Goal: Transaction & Acquisition: Download file/media

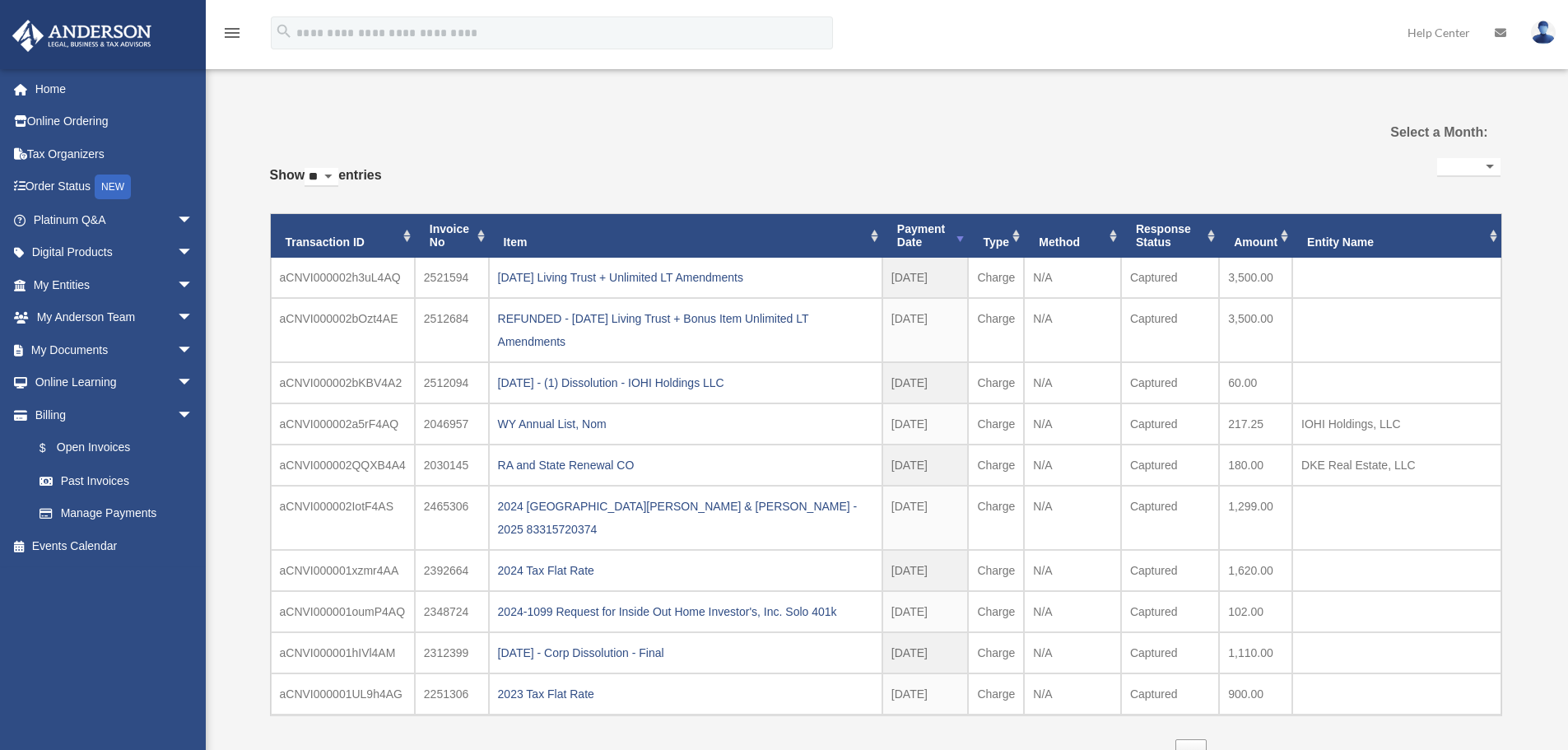
select select
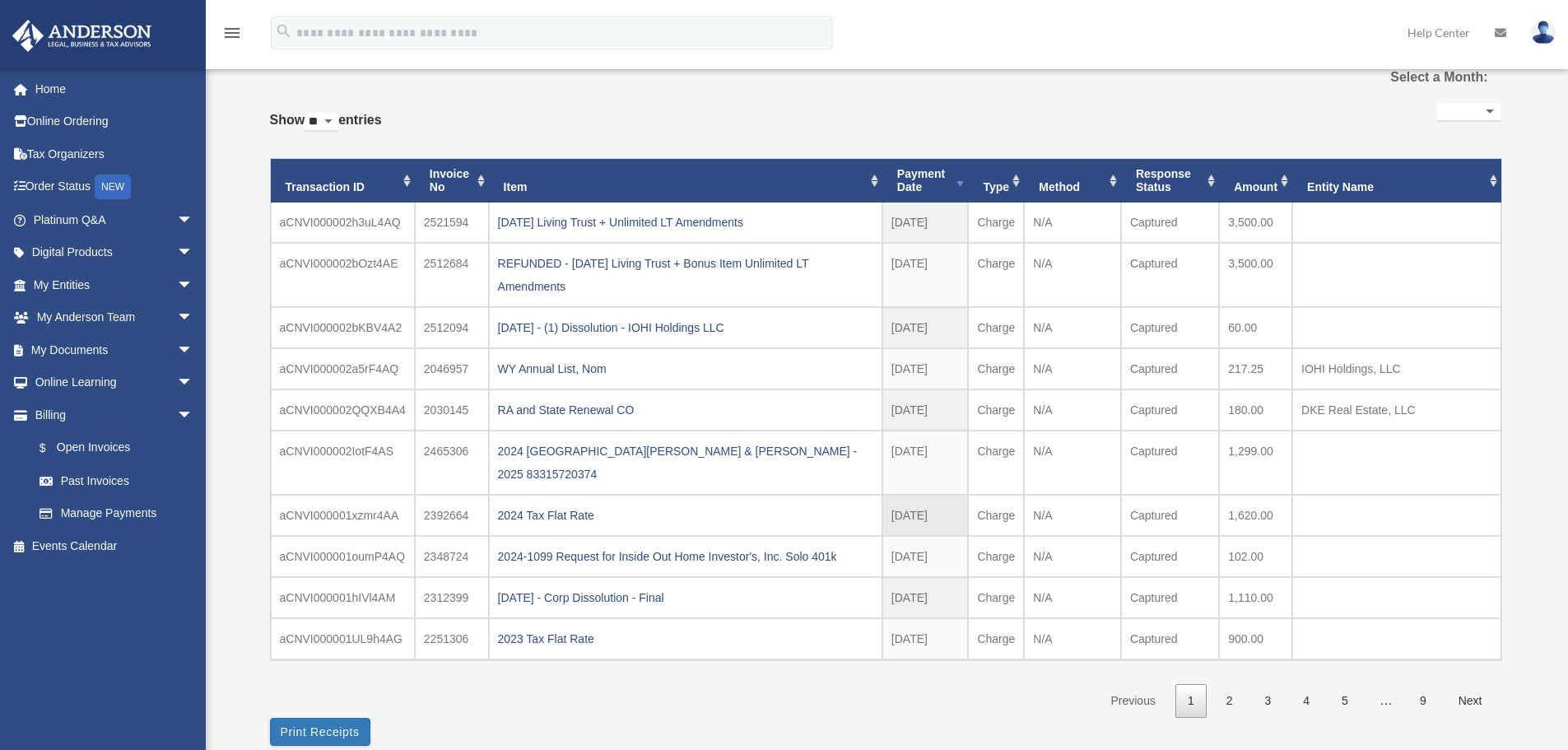
scroll to position [83, 0]
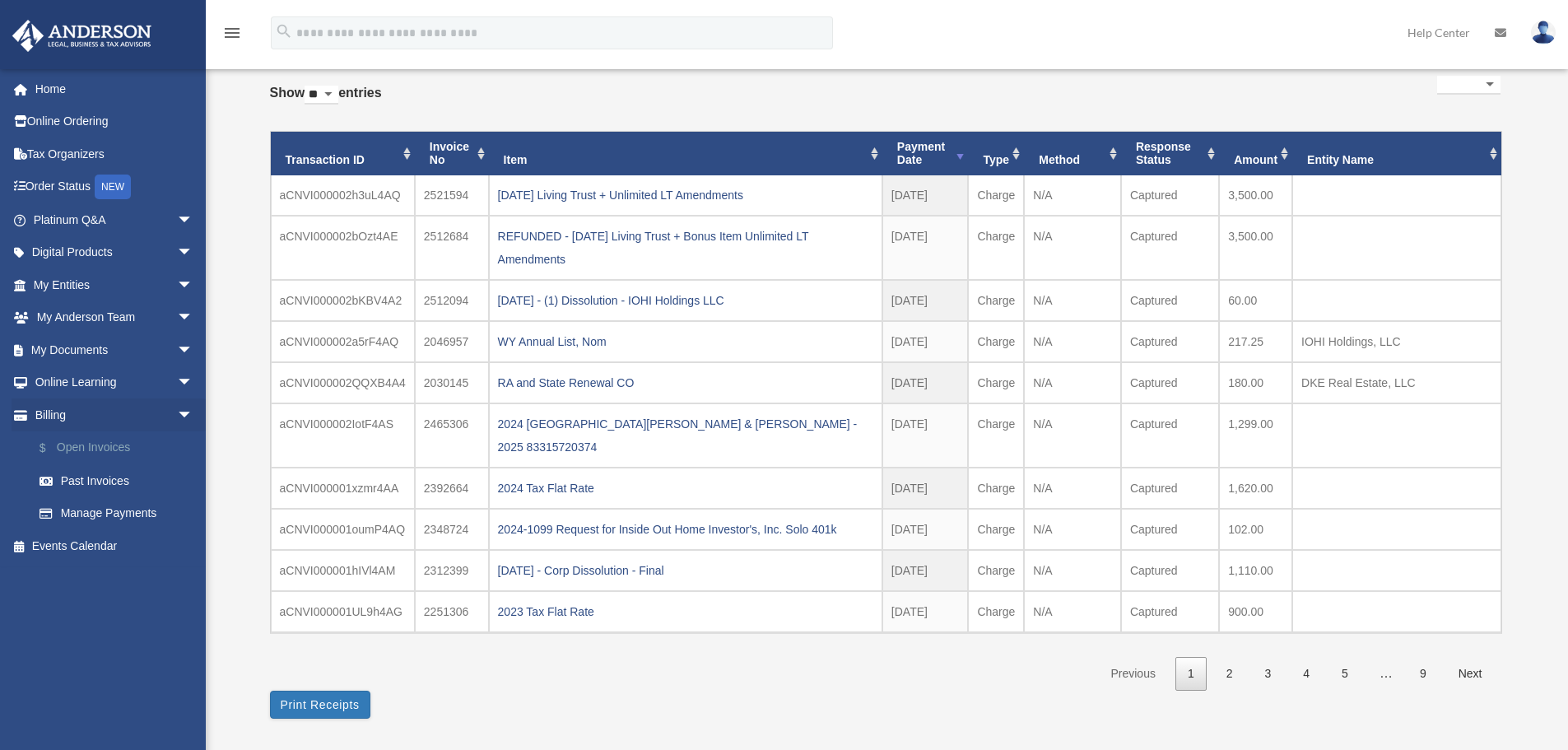
click at [81, 452] on link "$ Open Invoices" at bounding box center [121, 448] width 195 height 33
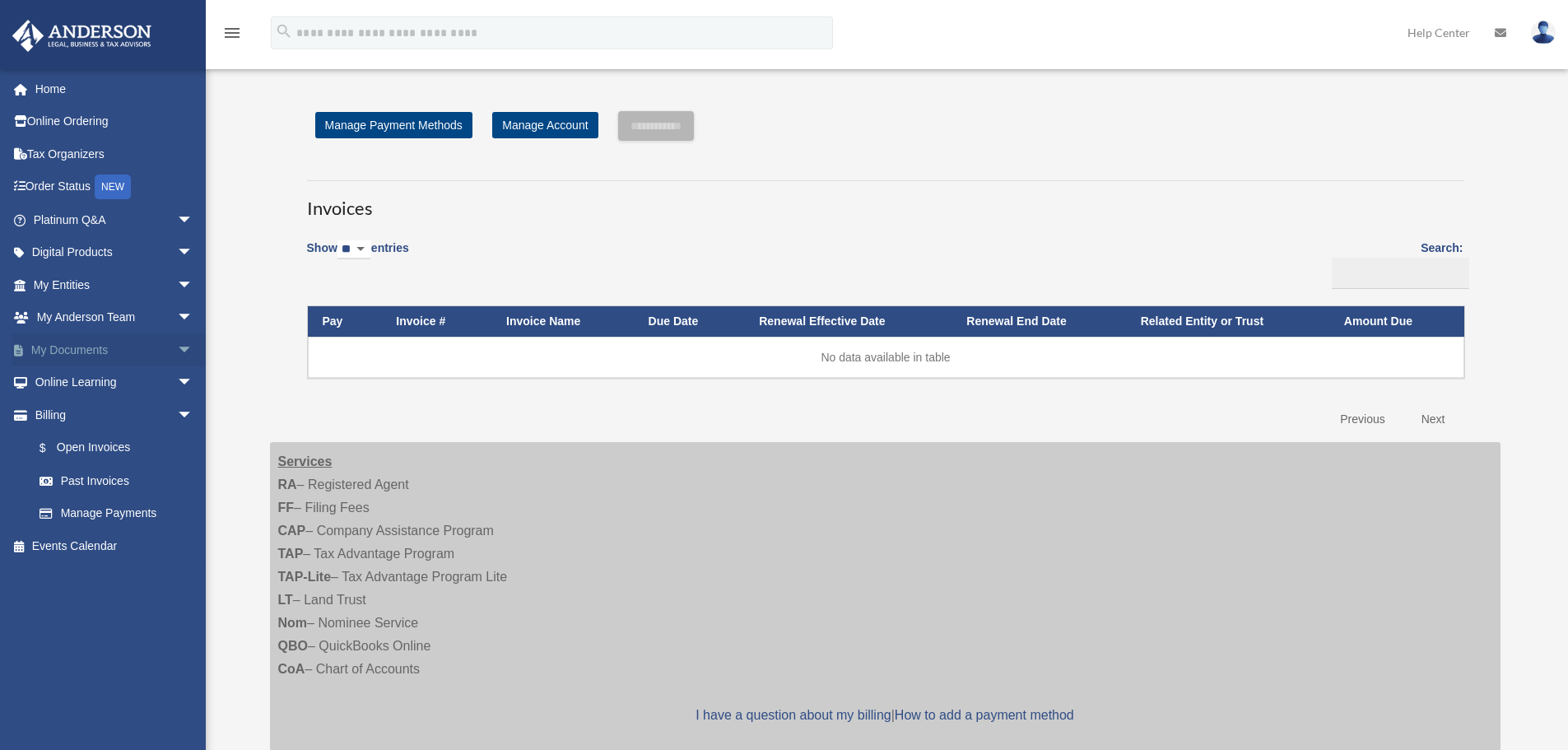
click at [62, 350] on link "My Documents arrow_drop_down" at bounding box center [114, 349] width 207 height 32
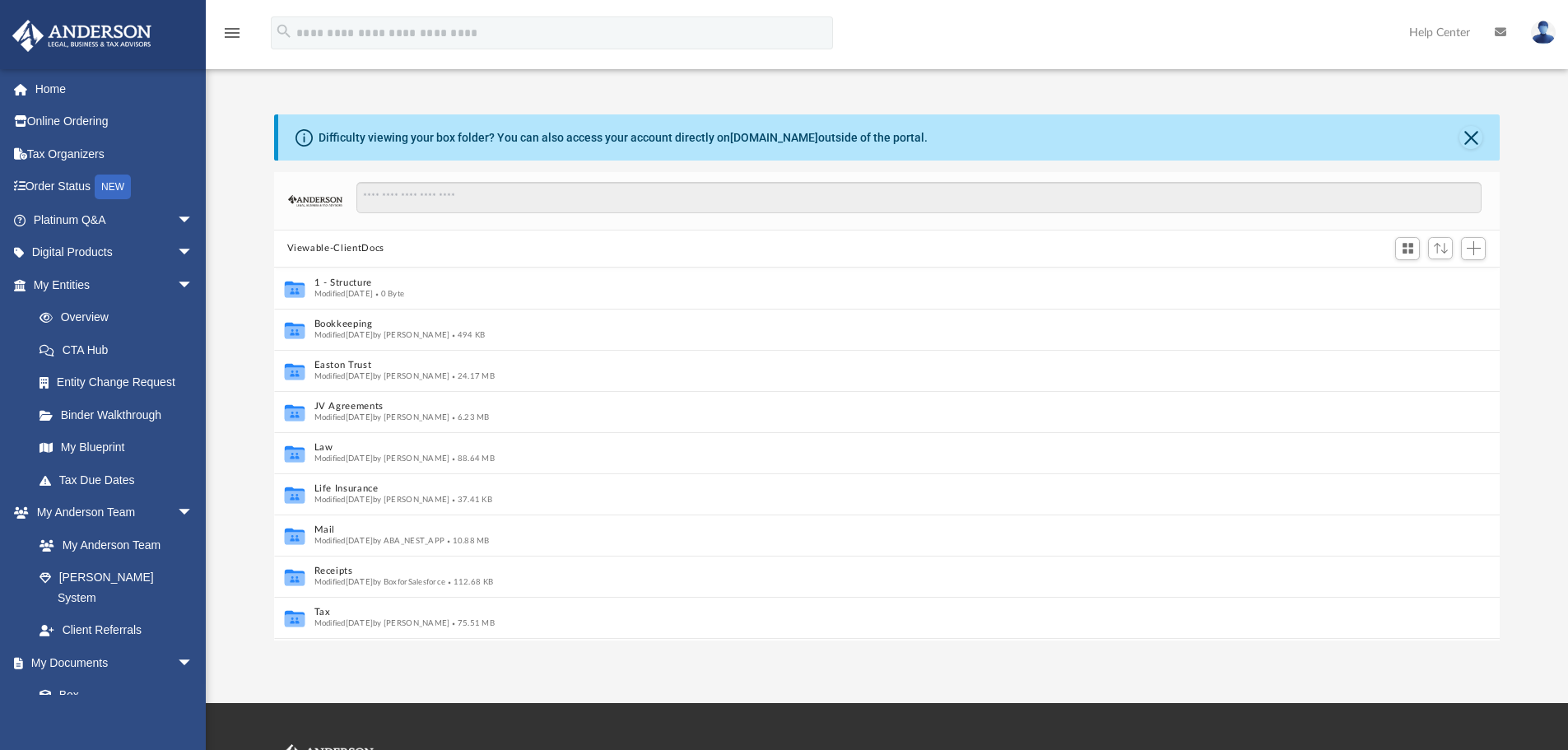
scroll to position [13, 13]
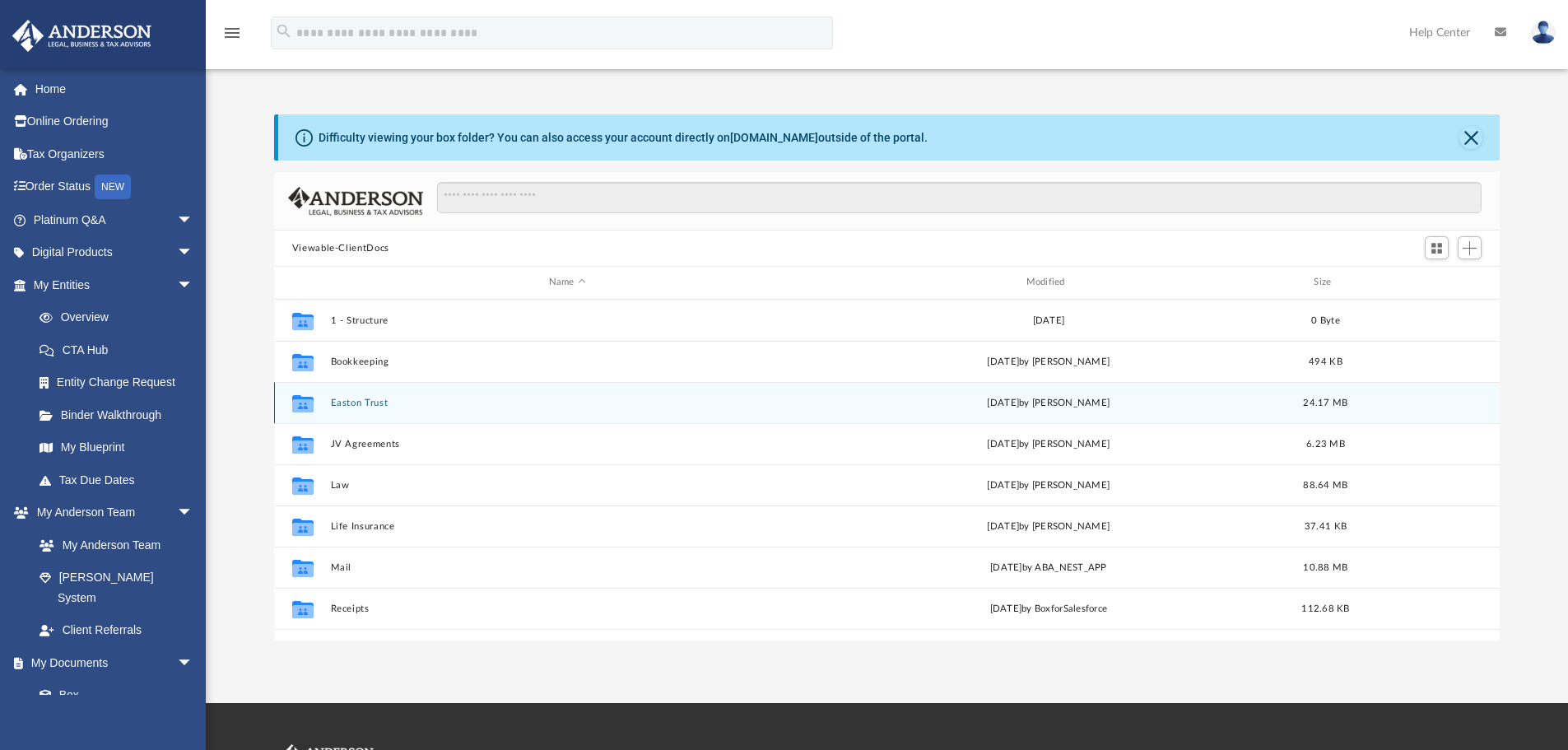
click at [347, 402] on button "Easton Trust" at bounding box center [567, 403] width 474 height 11
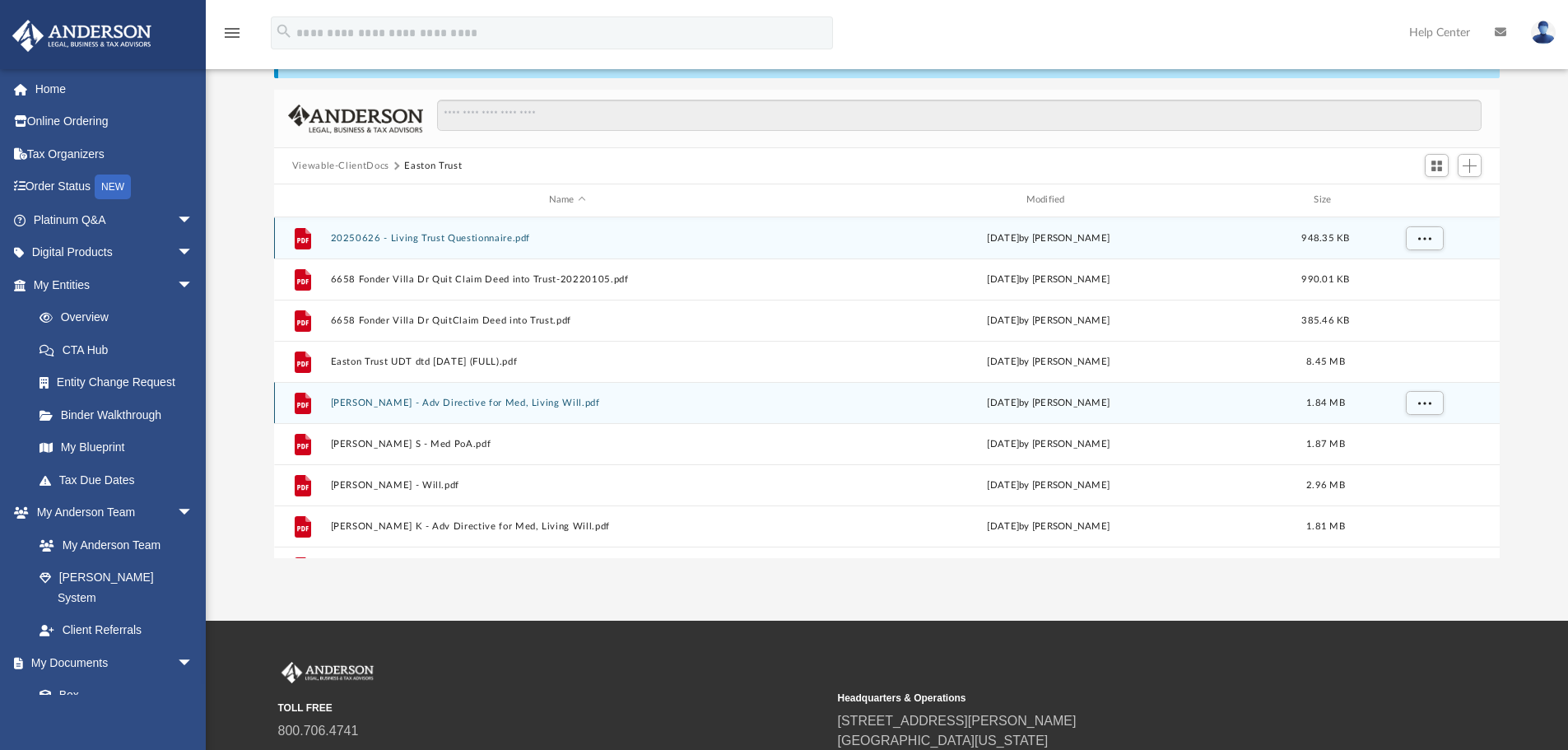
scroll to position [0, 0]
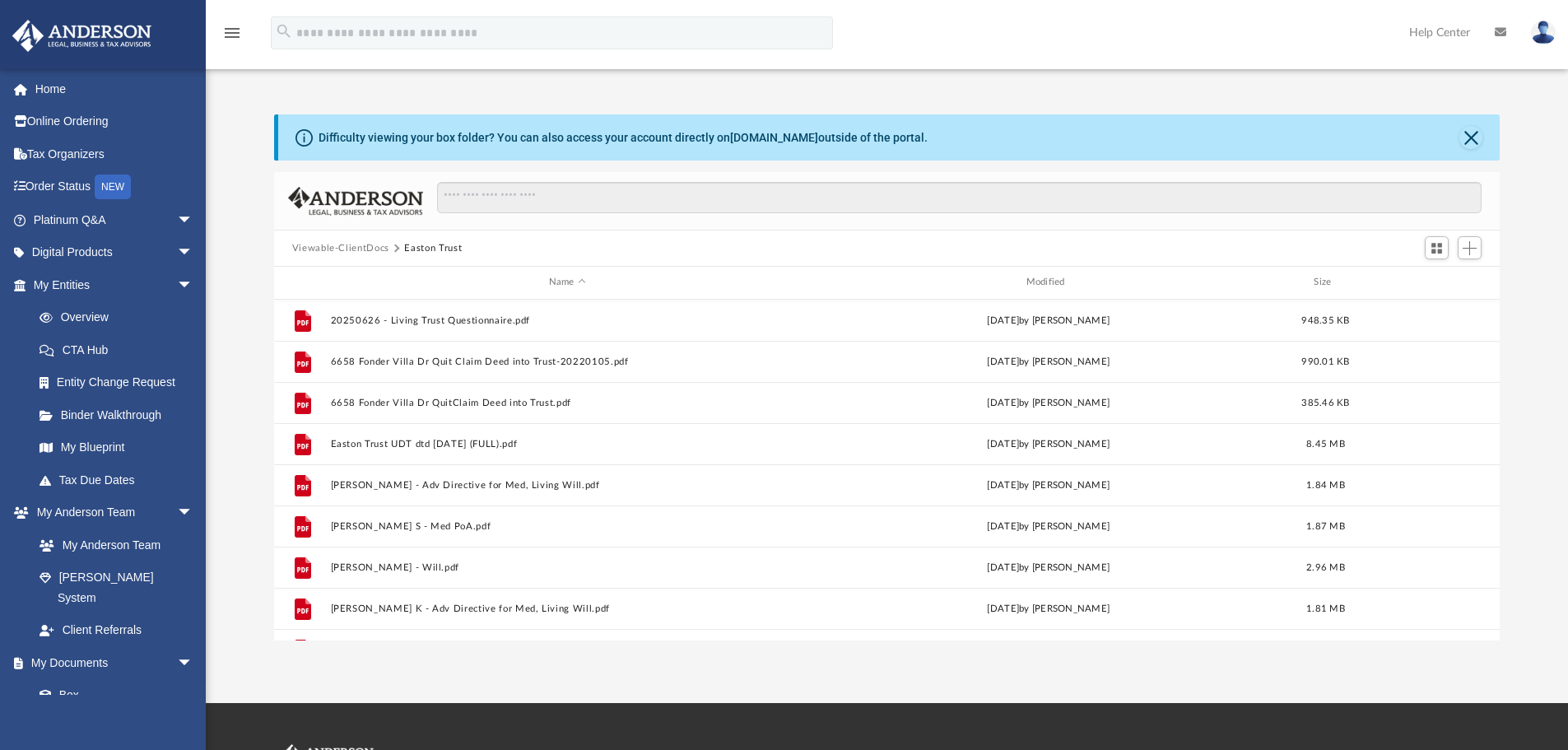
click at [352, 247] on button "Viewable-ClientDocs" at bounding box center [341, 249] width 97 height 15
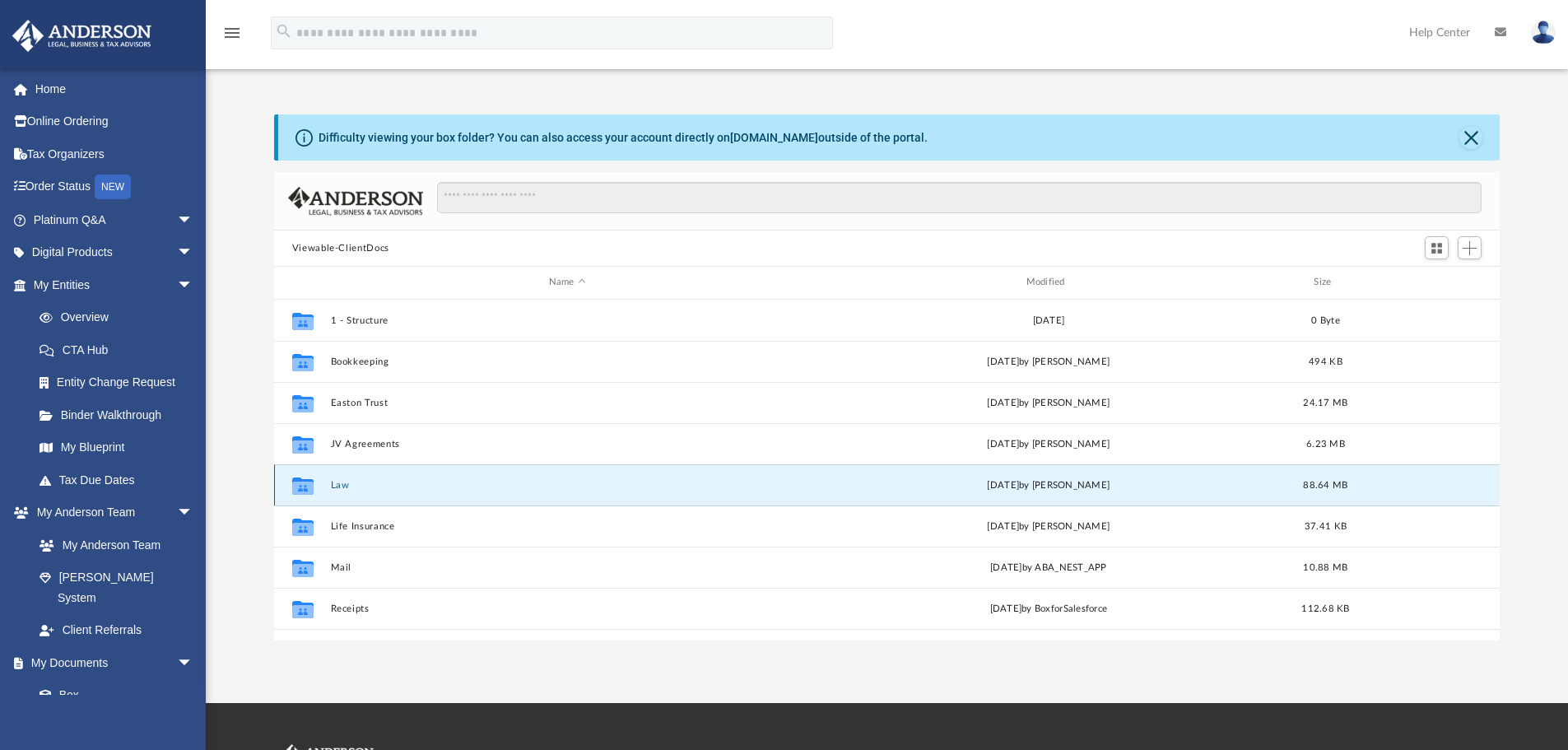
click at [335, 484] on button "Law" at bounding box center [567, 485] width 474 height 11
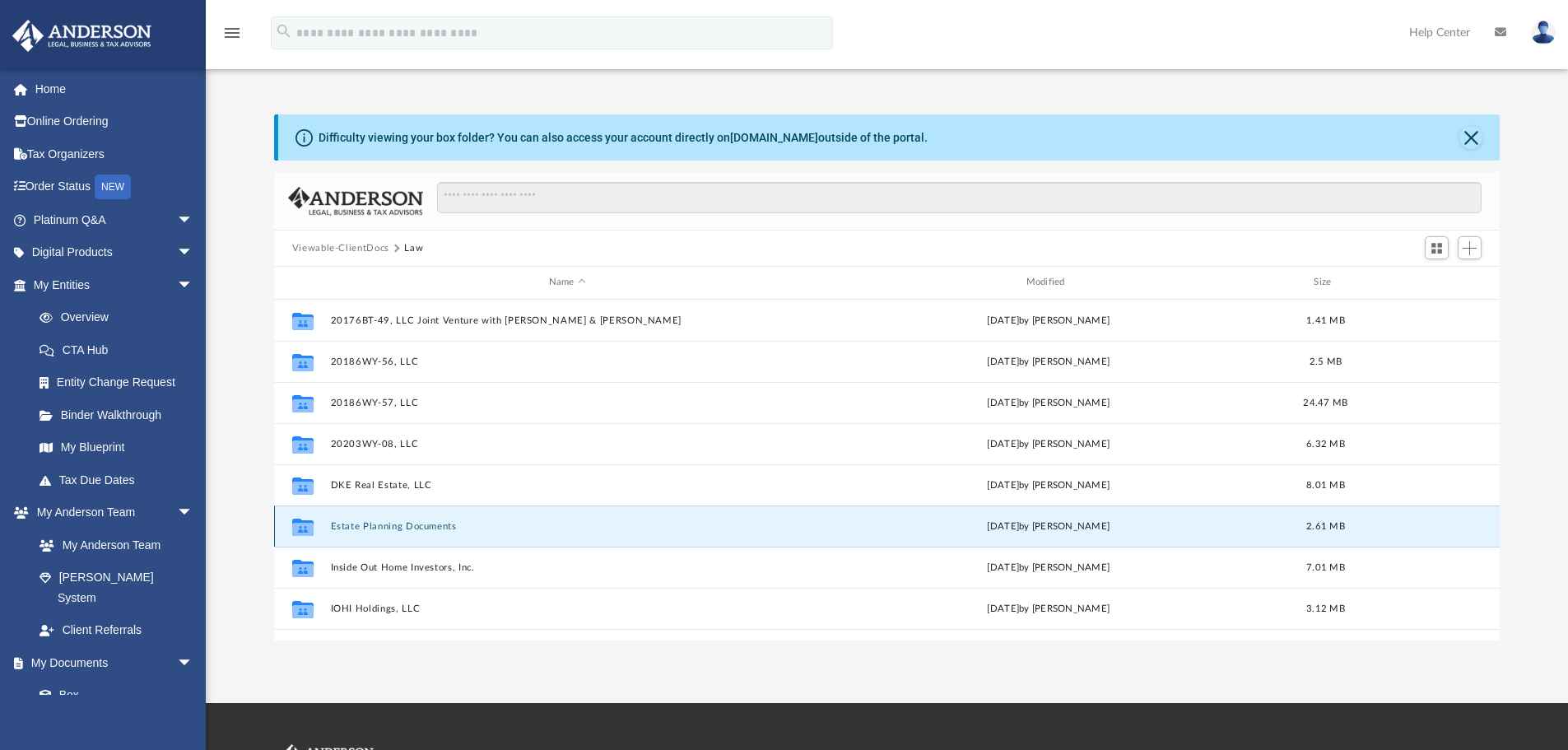
click at [432, 524] on button "Estate Planning Documents" at bounding box center [567, 526] width 474 height 11
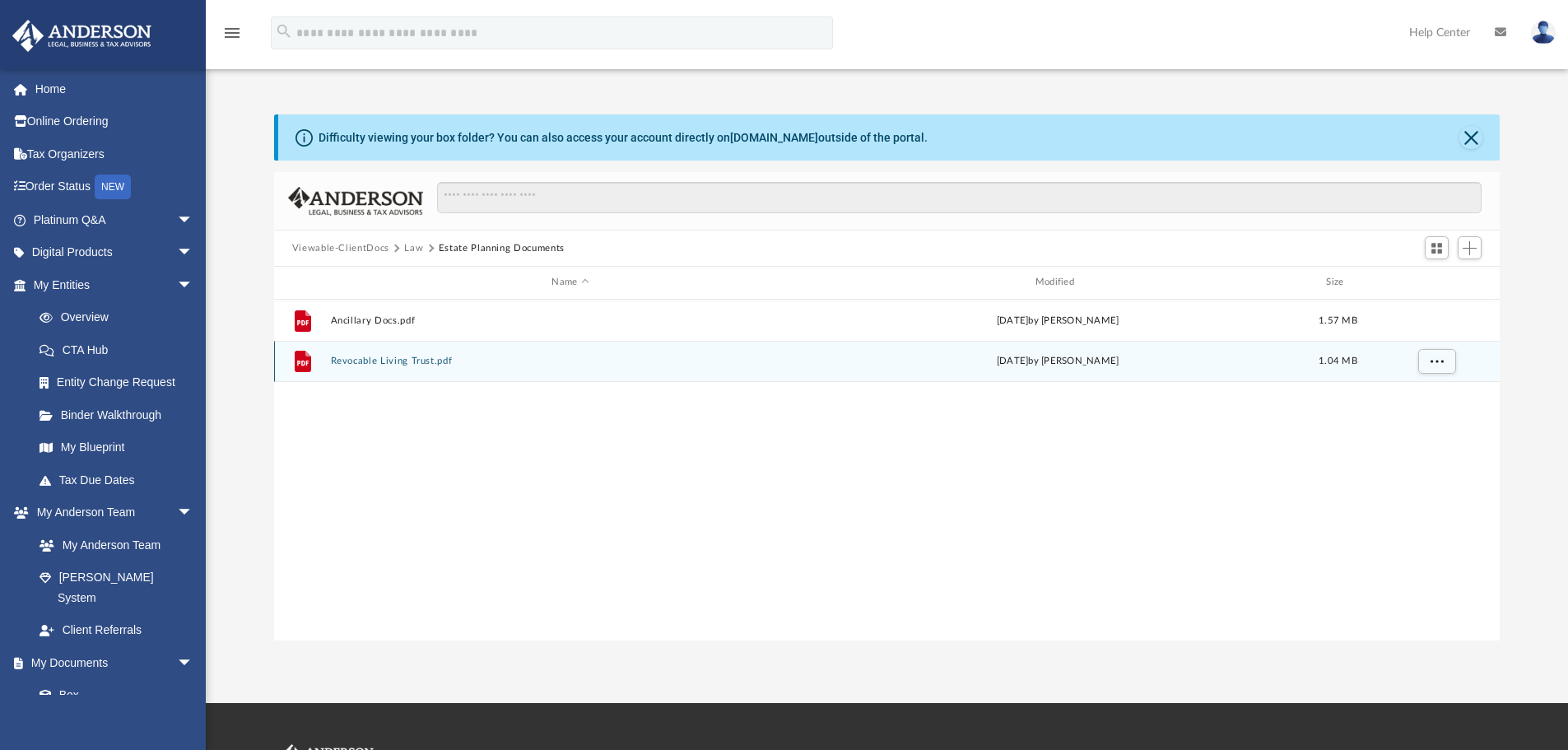
click at [381, 356] on button "Revocable Living Trust.pdf" at bounding box center [570, 361] width 480 height 11
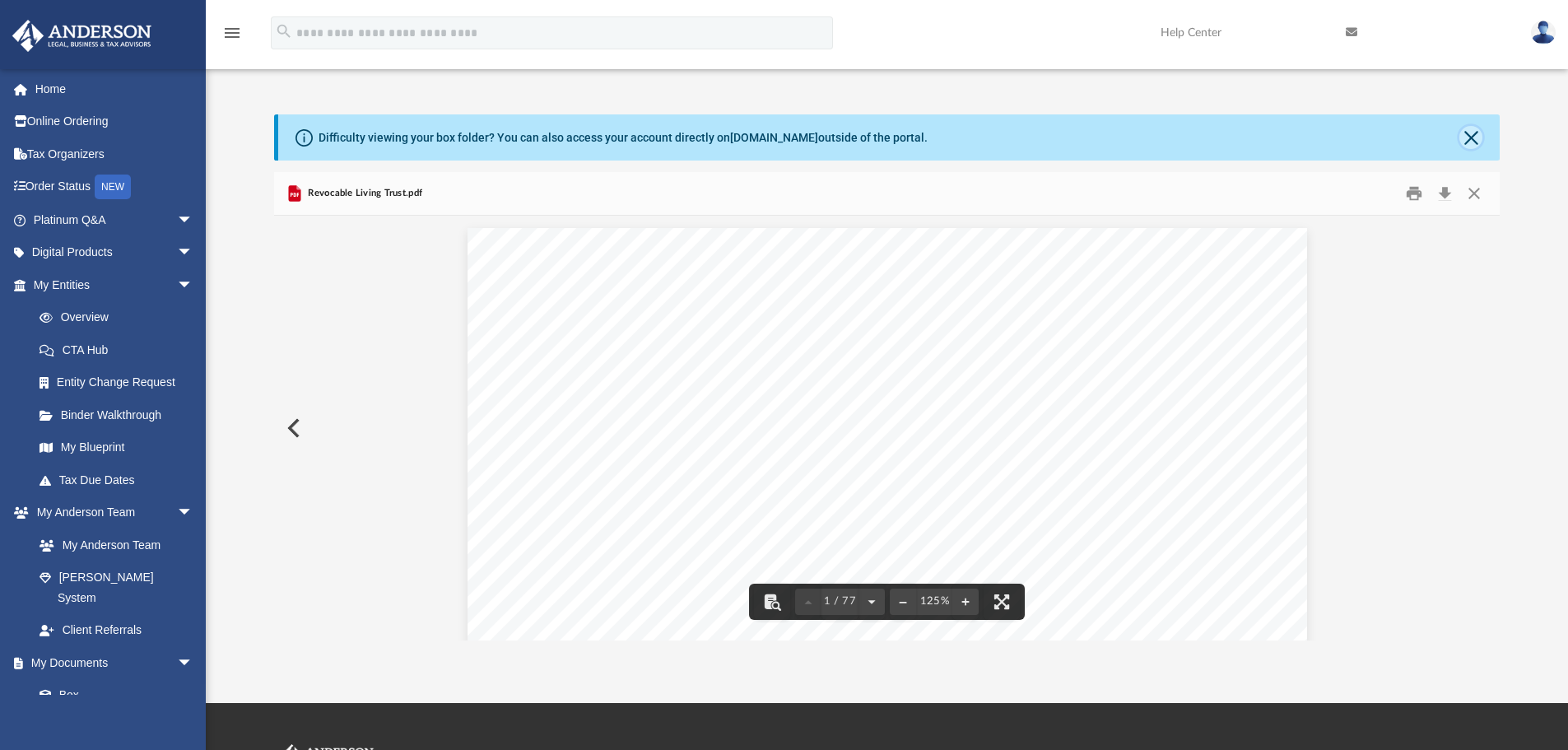
click at [1470, 132] on button "Close" at bounding box center [1471, 137] width 23 height 23
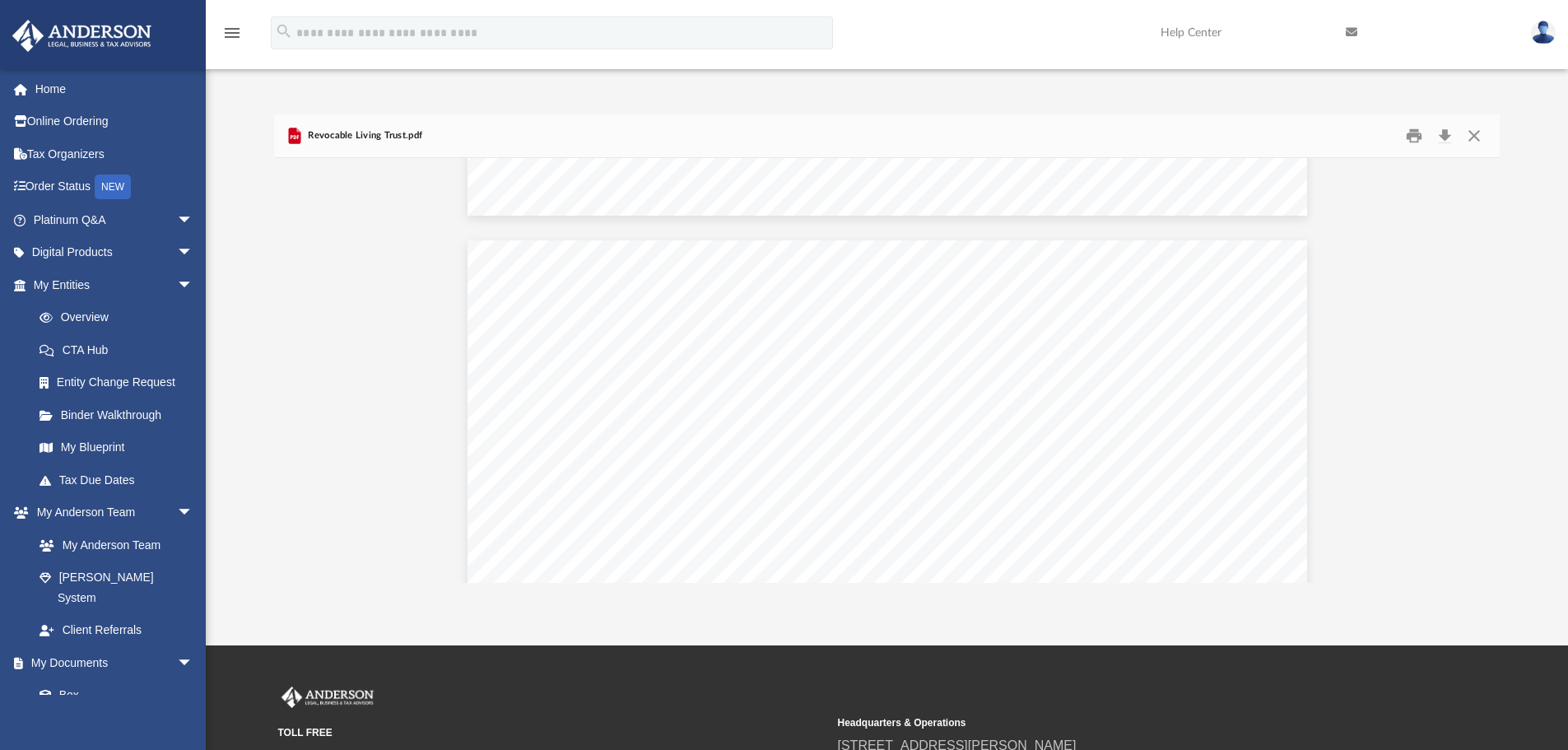
scroll to position [82158, 0]
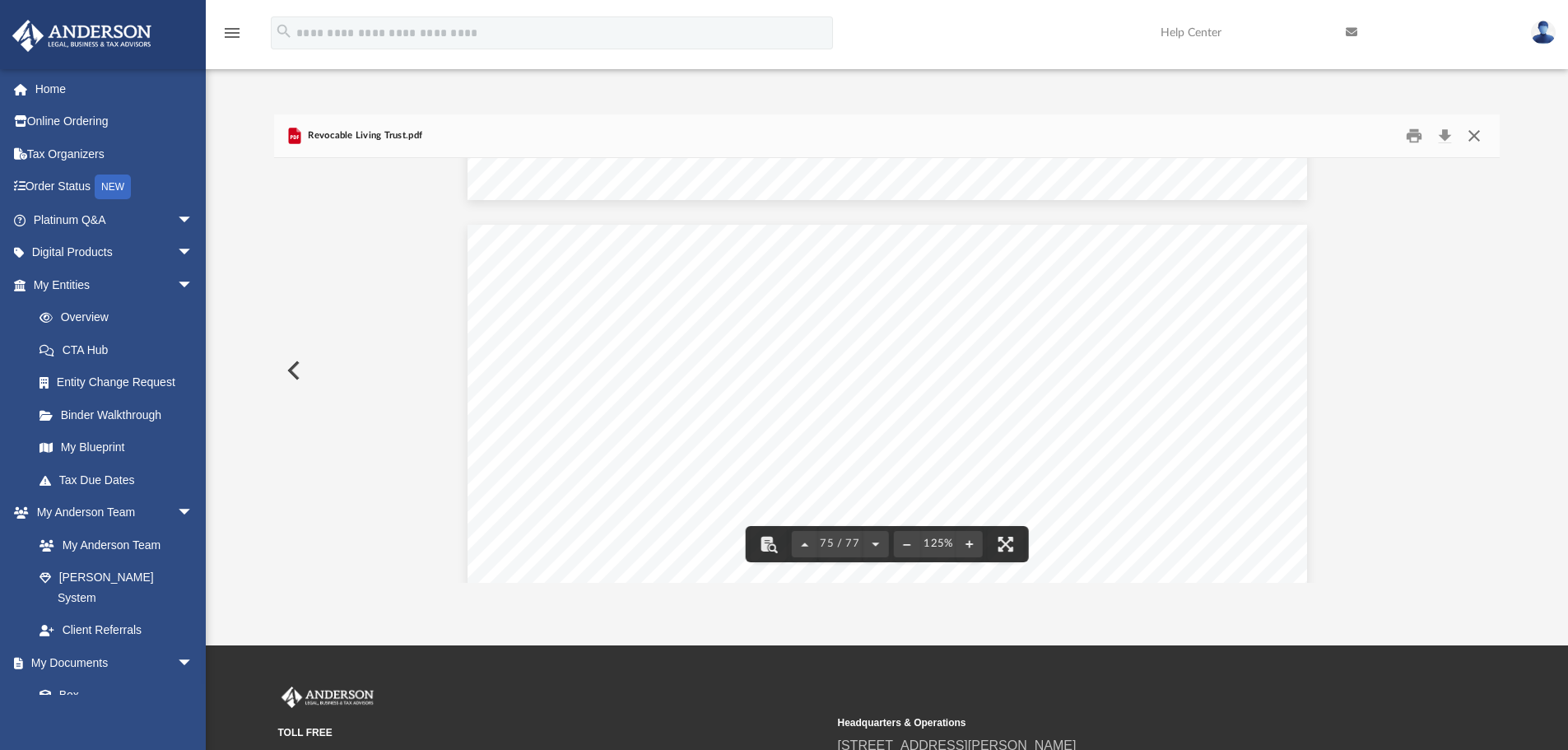
click at [1473, 135] on button "Close" at bounding box center [1474, 136] width 30 height 25
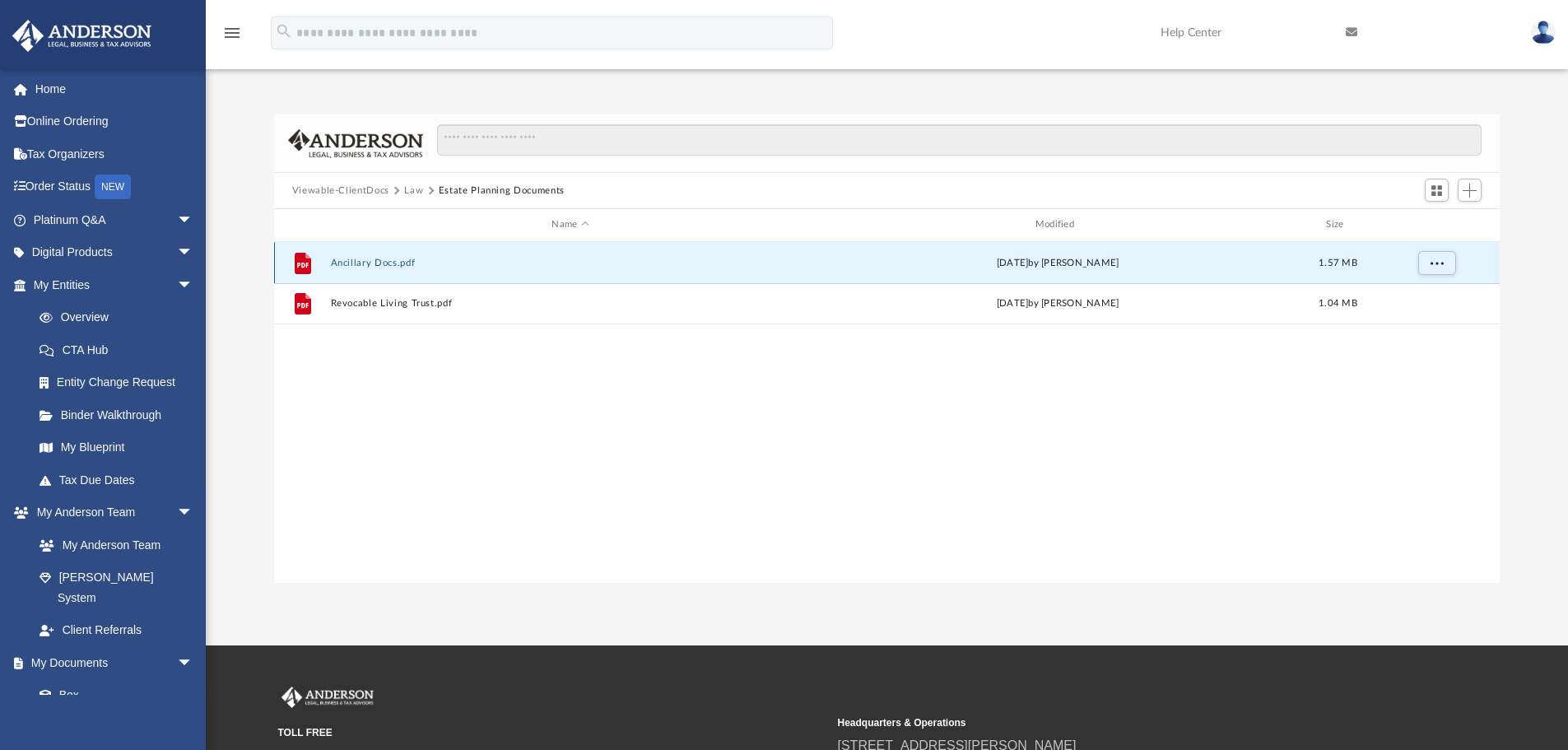
click at [389, 258] on button "Ancillary Docs.pdf" at bounding box center [570, 264] width 480 height 11
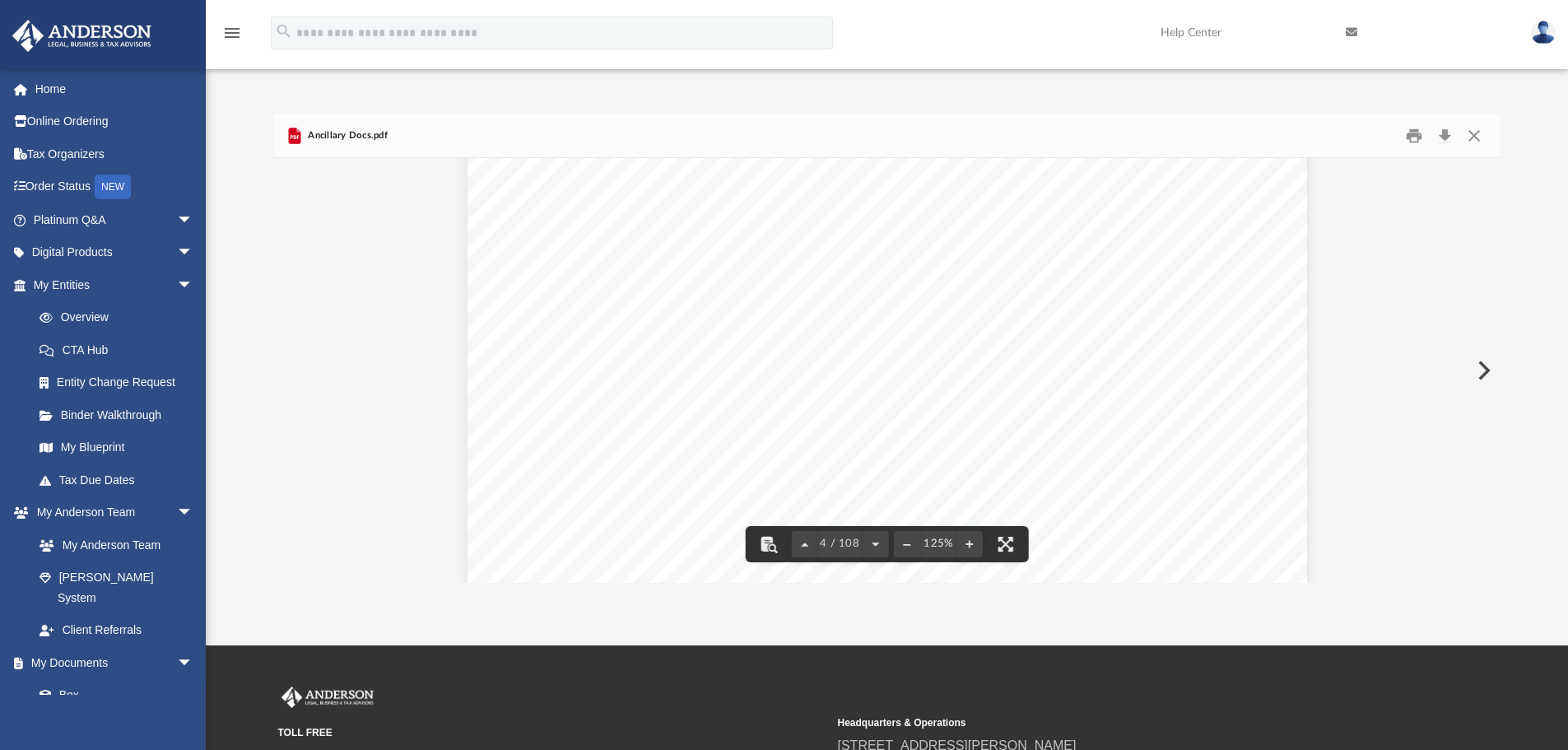
scroll to position [3950, 0]
